Goal: Task Accomplishment & Management: Use online tool/utility

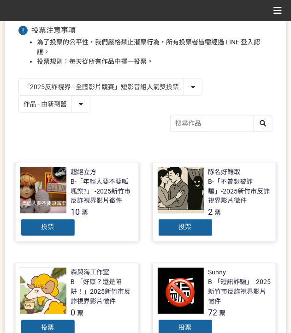
scroll to position [61, 0]
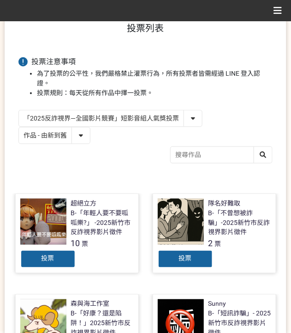
click at [70, 136] on select "作品 - 由新到舊 作品 - 由舊到新 票數 - 由多到少 票數 - 由少到多" at bounding box center [54, 135] width 71 height 16
select select "vote"
click at [19, 127] on select "作品 - 由新到舊 作品 - 由舊到新 票數 - 由多到少 票數 - 由少到多" at bounding box center [54, 135] width 71 height 16
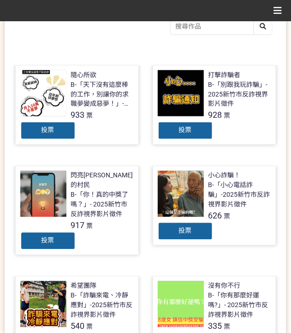
scroll to position [246, 0]
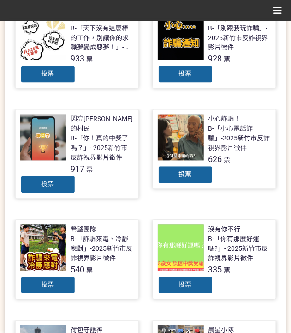
click at [53, 177] on div "投票" at bounding box center [47, 184] width 55 height 18
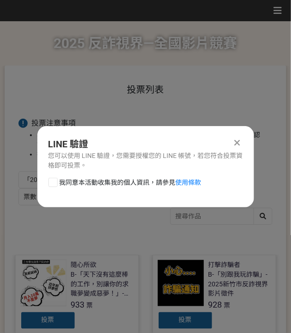
scroll to position [0, 0]
click at [68, 180] on span "我同意本活動收集我的個人資訊，請參見 使用條款" at bounding box center [131, 183] width 142 height 10
click at [55, 180] on input "我同意本活動收集我的個人資訊，請參見 使用條款" at bounding box center [52, 182] width 6 height 6
checkbox input "false"
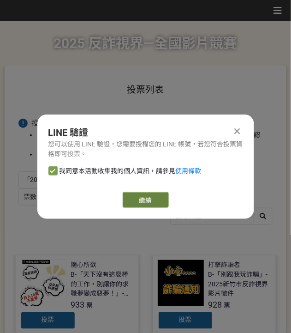
click at [151, 193] on link "繼續" at bounding box center [146, 200] width 46 height 16
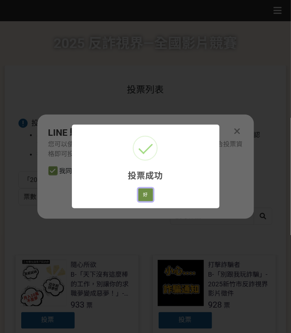
click at [144, 193] on button "好" at bounding box center [146, 194] width 15 height 13
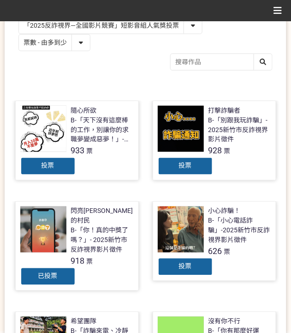
scroll to position [135, 0]
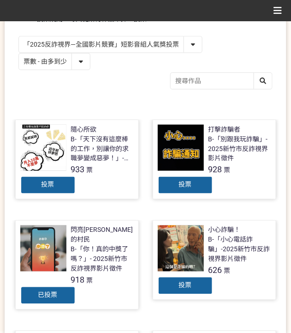
drag, startPoint x: 109, startPoint y: 43, endPoint x: 118, endPoint y: 51, distance: 11.8
click at [109, 43] on select "「2025反詐視界—全國影片競賽」短影音組人氣獎投票 「2025反詐視界—全國影片競賽」短片組人氣獎投票" at bounding box center [110, 44] width 183 height 16
select select "13146"
click at [19, 36] on select "「2025反詐視界—全國影片競賽」短影音組人氣獎投票 「2025反詐視界—全國影片競賽」短片組人氣獎投票" at bounding box center [110, 44] width 183 height 16
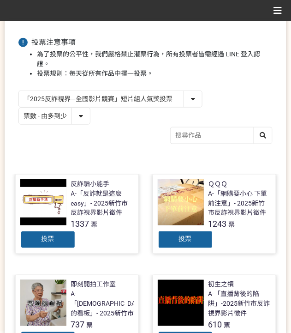
scroll to position [92, 0]
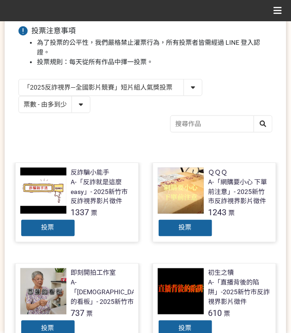
click at [179, 227] on span "投票" at bounding box center [185, 227] width 13 height 7
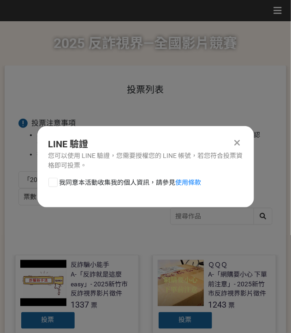
click at [92, 181] on span "我同意本活動收集我的個人資訊，請參見 使用條款" at bounding box center [131, 183] width 142 height 10
click at [55, 181] on input "我同意本活動收集我的個人資訊，請參見 使用條款" at bounding box center [52, 182] width 6 height 6
checkbox input "false"
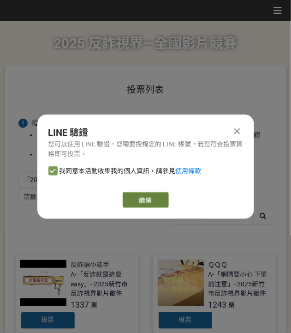
click at [155, 204] on link "繼續" at bounding box center [146, 200] width 46 height 16
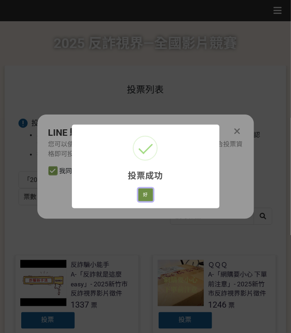
click at [150, 196] on button "好" at bounding box center [146, 194] width 15 height 13
